Goal: Navigation & Orientation: Find specific page/section

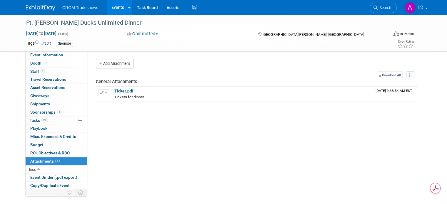
click at [114, 9] on link "Events" at bounding box center [117, 7] width 21 height 15
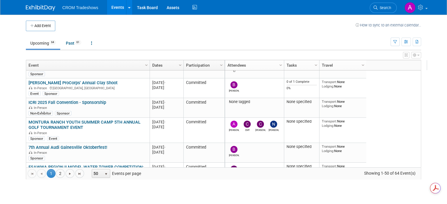
scroll to position [35, 0]
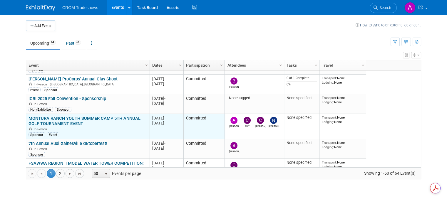
click at [61, 117] on link "MONTURA RANCH YOUTH SUMMER CAMP 5TH ANNUAL GOLF TOURNAMENT EVENT" at bounding box center [85, 121] width 112 height 11
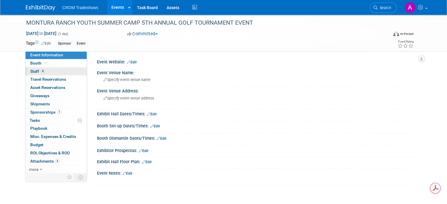
click at [33, 69] on link "4 Staff 4" at bounding box center [56, 72] width 61 height 8
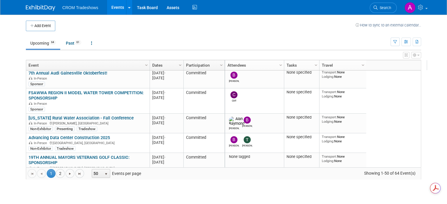
scroll to position [118, 0]
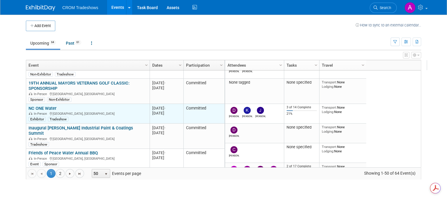
click at [36, 107] on link "NC ONE Water" at bounding box center [43, 108] width 28 height 5
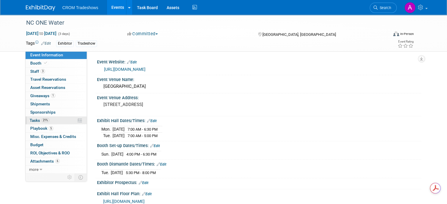
click at [41, 120] on span "21%" at bounding box center [45, 120] width 8 height 4
